Goal: Task Accomplishment & Management: Complete application form

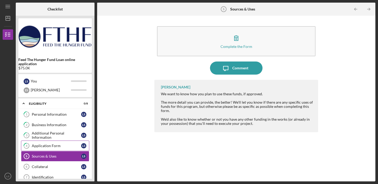
click at [51, 147] on div "Application Form" at bounding box center [56, 146] width 49 height 4
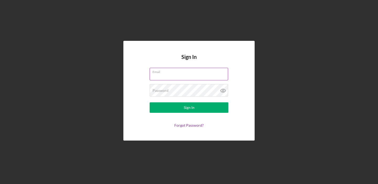
click at [160, 75] on input "Email" at bounding box center [189, 74] width 78 height 13
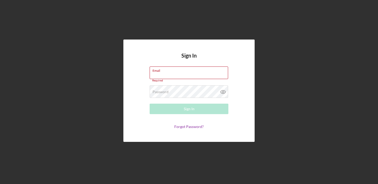
click at [82, 64] on div "Sign In Email Required Password Required Sign In Forgot Password?" at bounding box center [189, 91] width 372 height 182
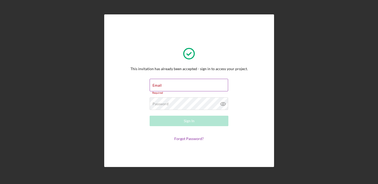
click at [177, 85] on div "Email Required" at bounding box center [189, 87] width 79 height 16
click at [177, 85] on input "Email" at bounding box center [189, 85] width 78 height 13
type input "[EMAIL_ADDRESS][DOMAIN_NAME]"
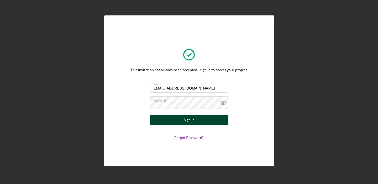
click at [188, 118] on div "Sign In" at bounding box center [189, 120] width 11 height 10
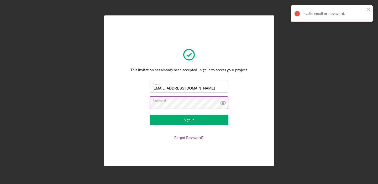
click at [218, 101] on icon at bounding box center [222, 103] width 13 height 13
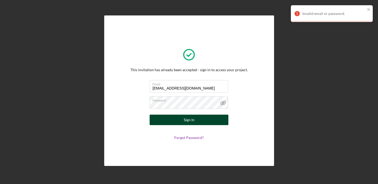
click at [163, 124] on button "Sign In" at bounding box center [189, 120] width 79 height 10
click at [200, 123] on button "Sign In" at bounding box center [189, 120] width 79 height 10
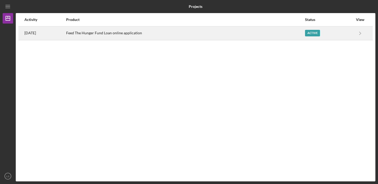
click at [144, 37] on div "Feed The Hunger Fund Loan online application" at bounding box center [185, 33] width 238 height 13
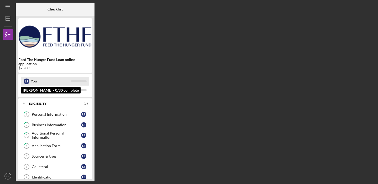
click at [41, 82] on div "You" at bounding box center [51, 81] width 40 height 9
click at [32, 85] on div "You" at bounding box center [51, 81] width 40 height 9
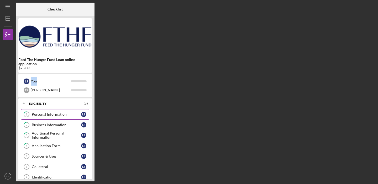
click at [50, 119] on link "1 Personal Information L S" at bounding box center [55, 114] width 68 height 10
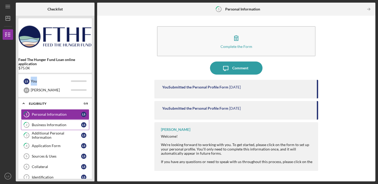
click at [55, 124] on div "Business Information" at bounding box center [56, 125] width 49 height 4
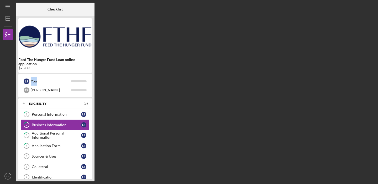
click at [56, 124] on div "Business Information" at bounding box center [56, 125] width 49 height 4
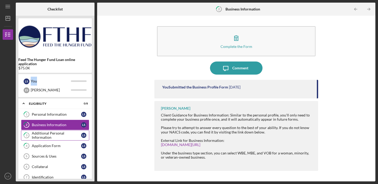
click at [61, 132] on div "Additional Personal Information" at bounding box center [56, 135] width 49 height 8
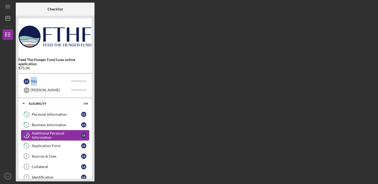
click at [61, 132] on div "Additional Personal Information" at bounding box center [56, 135] width 49 height 8
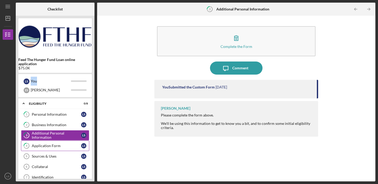
click at [63, 147] on div "Application Form" at bounding box center [56, 146] width 49 height 4
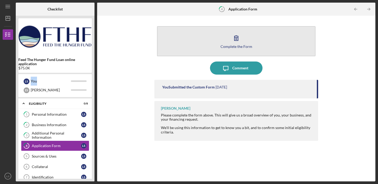
click at [245, 45] on div "Complete the Form" at bounding box center [236, 47] width 32 height 4
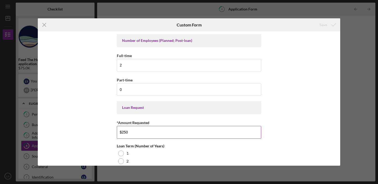
drag, startPoint x: 143, startPoint y: 128, endPoint x: 133, endPoint y: 134, distance: 11.4
click at [133, 135] on input "$250" at bounding box center [189, 132] width 144 height 13
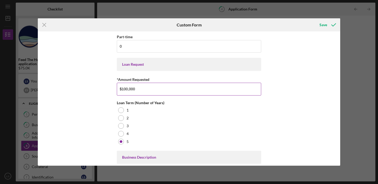
scroll to position [95, 0]
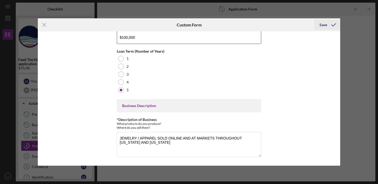
type input "$100,000"
click at [317, 27] on button "Save" at bounding box center [327, 25] width 26 height 10
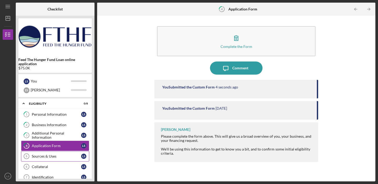
click at [66, 154] on div "Sources & Uses" at bounding box center [56, 156] width 49 height 4
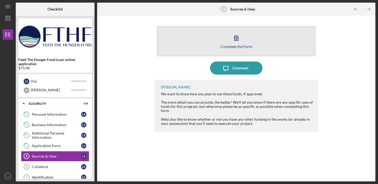
click at [228, 40] on button "Complete the Form Form" at bounding box center [236, 41] width 158 height 30
